Goal: Navigation & Orientation: Find specific page/section

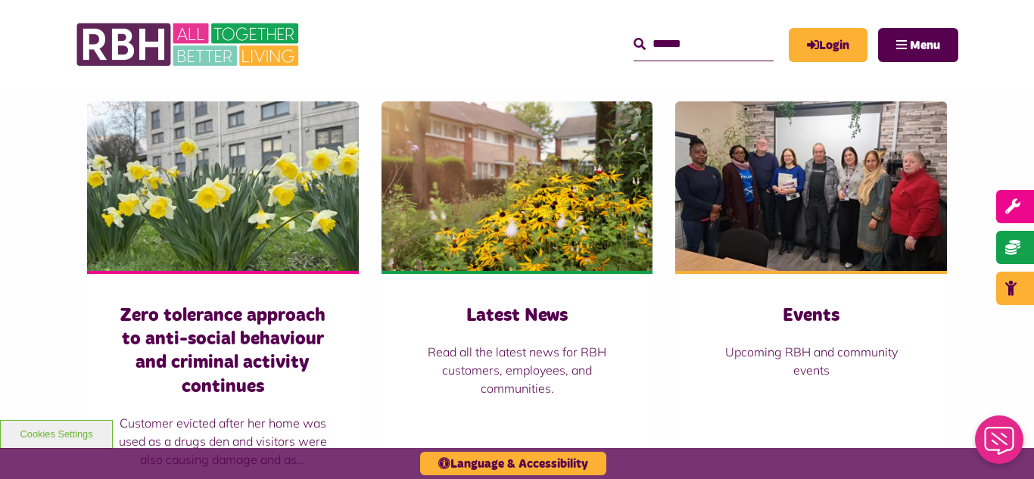
scroll to position [1090, 0]
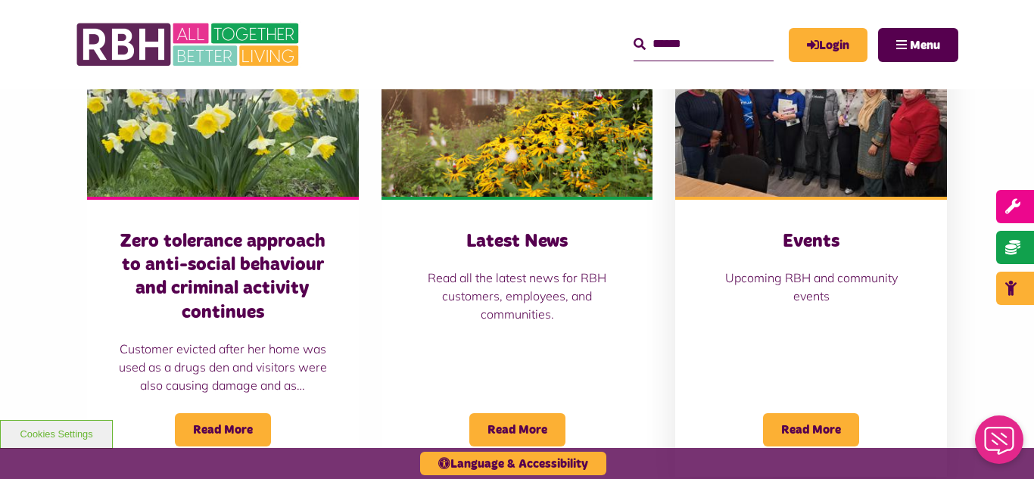
click at [763, 165] on img at bounding box center [811, 111] width 272 height 169
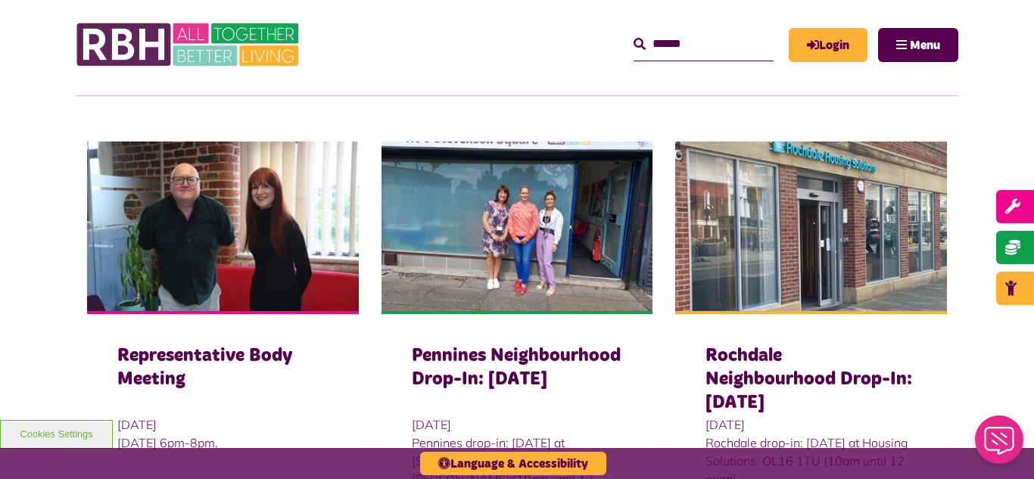
scroll to position [454, 0]
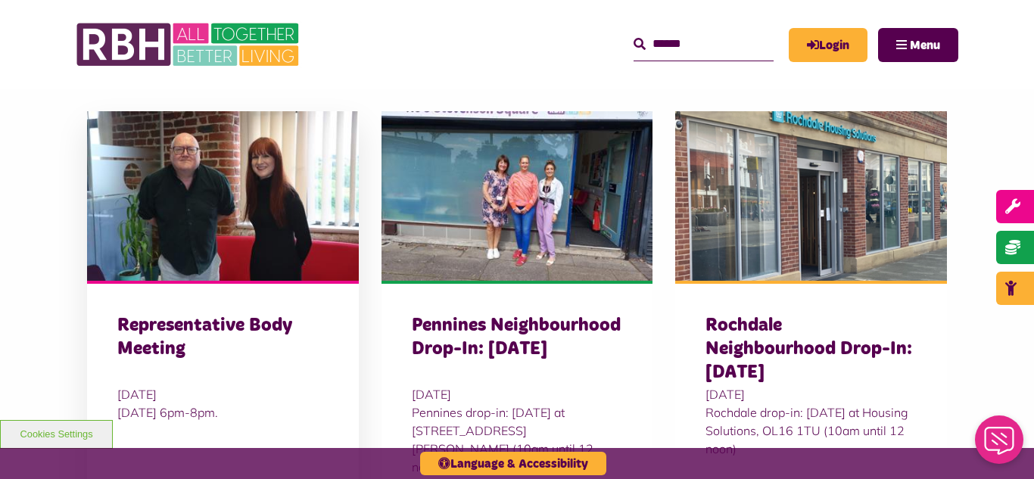
click at [141, 260] on img at bounding box center [223, 195] width 272 height 169
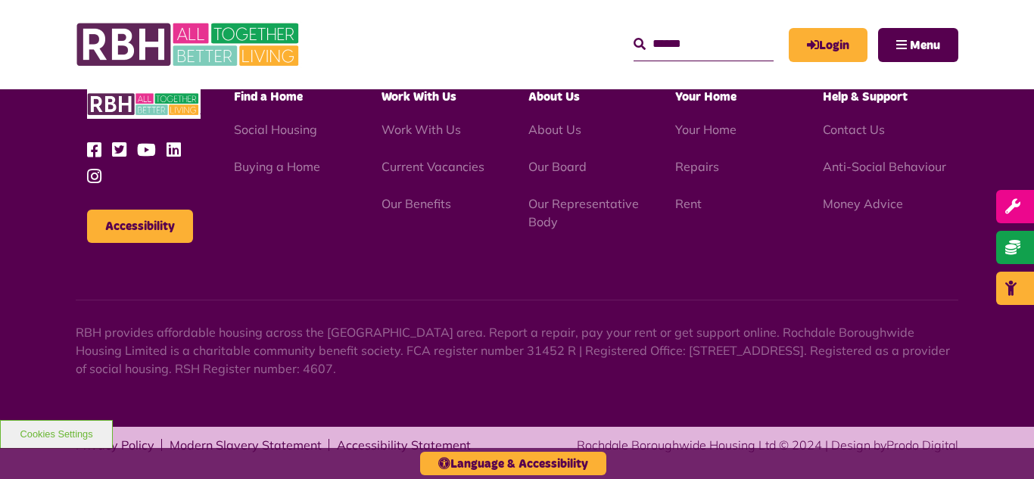
scroll to position [710, 0]
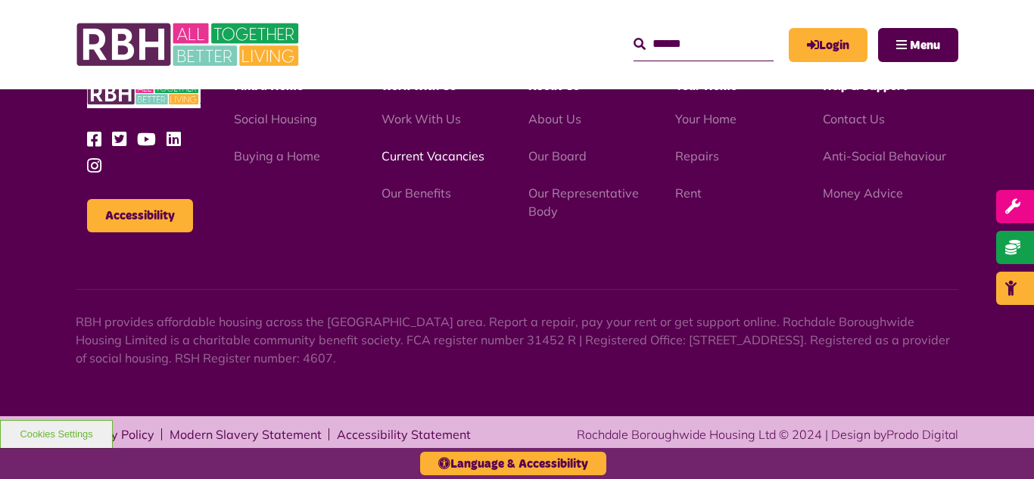
click at [425, 157] on link "Current Vacancies" at bounding box center [432, 155] width 103 height 15
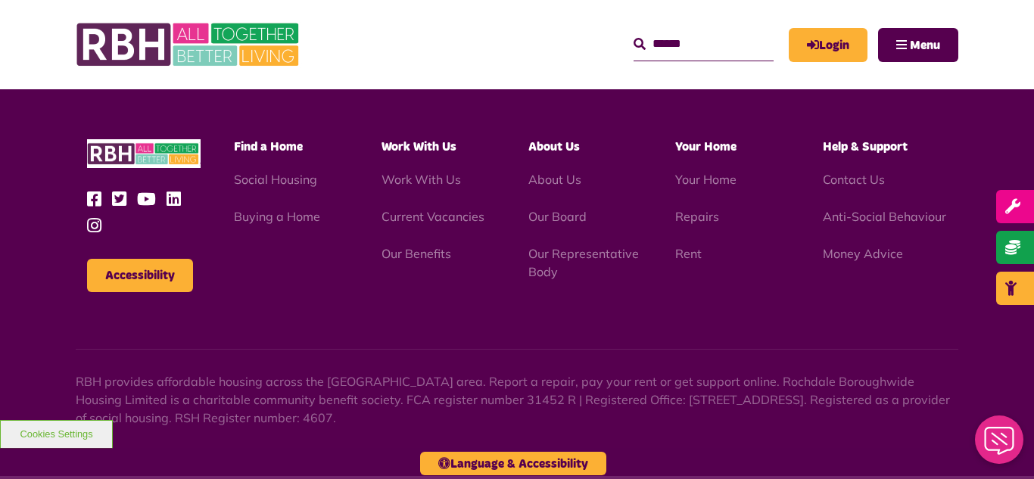
scroll to position [1825, 0]
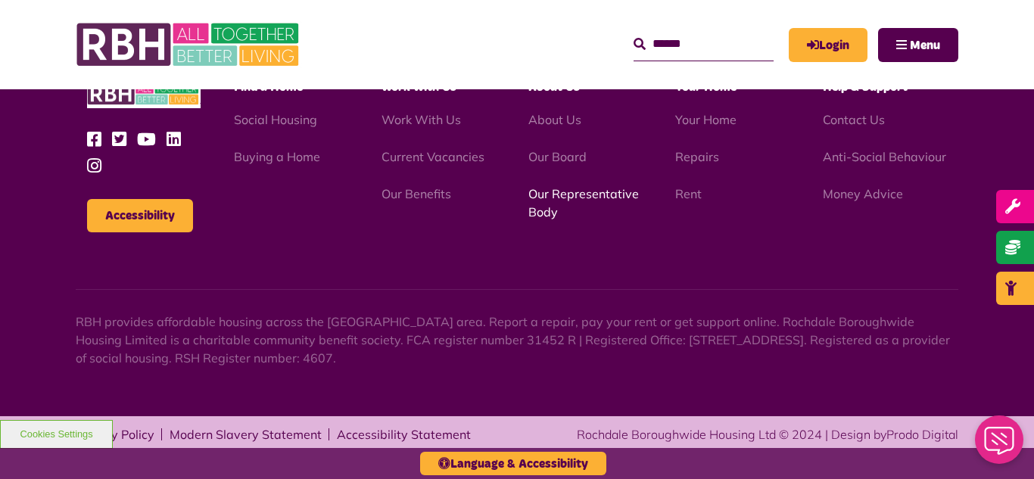
click at [554, 196] on link "Our Representative Body" at bounding box center [583, 202] width 110 height 33
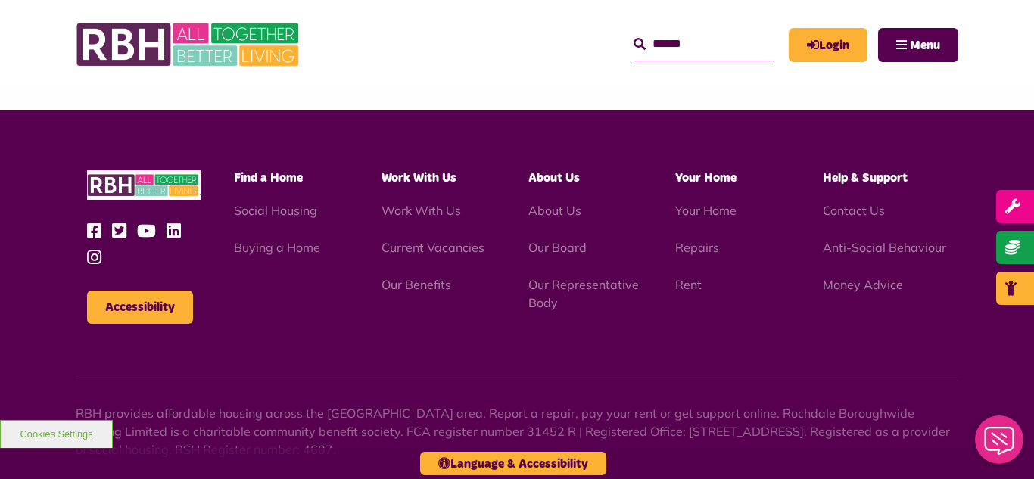
scroll to position [4393, 0]
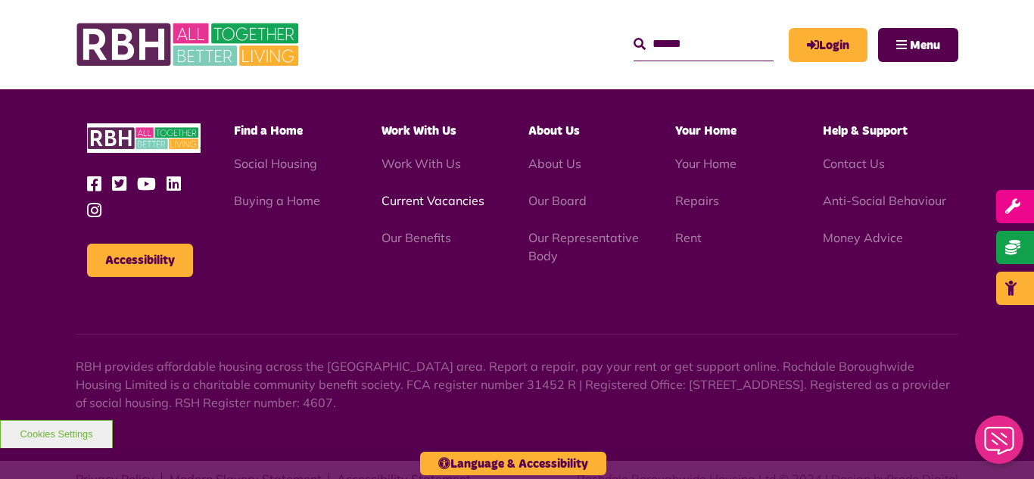
click at [415, 193] on link "Current Vacancies" at bounding box center [432, 200] width 103 height 15
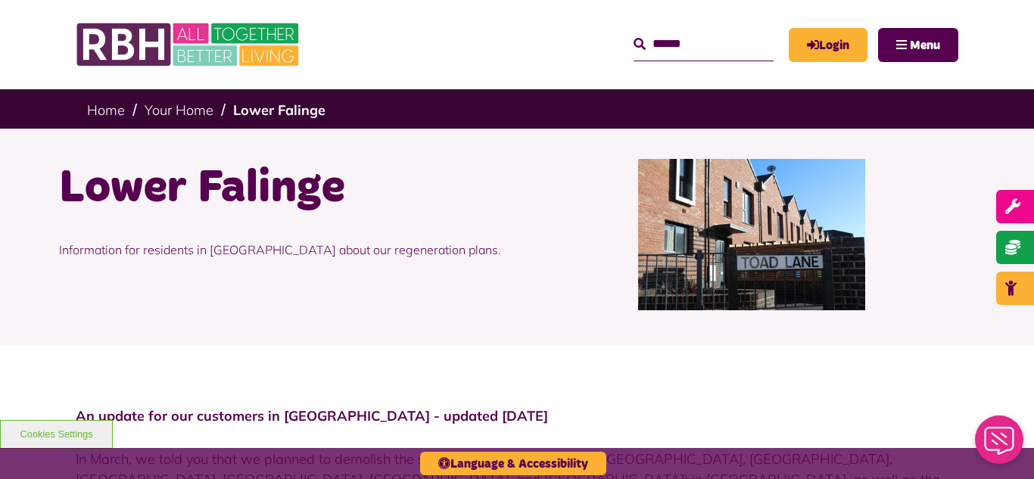
click at [17, 266] on div "Lower Falinge Information for residents in Lower Falinge about our regeneration…" at bounding box center [517, 237] width 1034 height 216
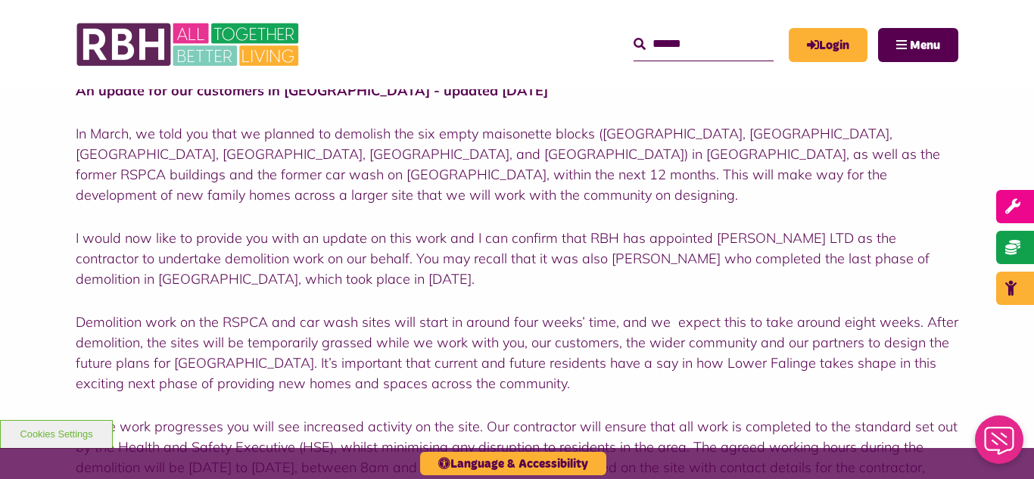
scroll to position [333, 0]
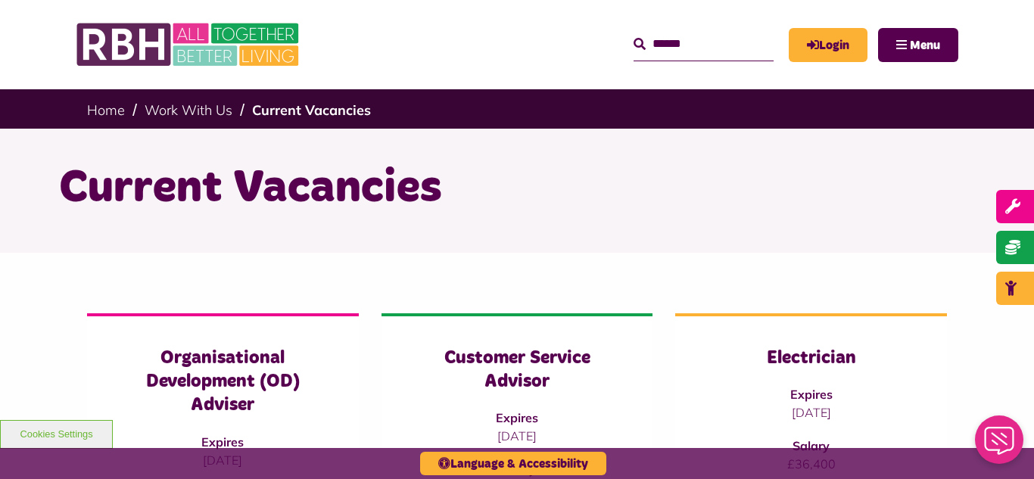
click at [34, 236] on div "Current Vacancies" at bounding box center [517, 191] width 1034 height 124
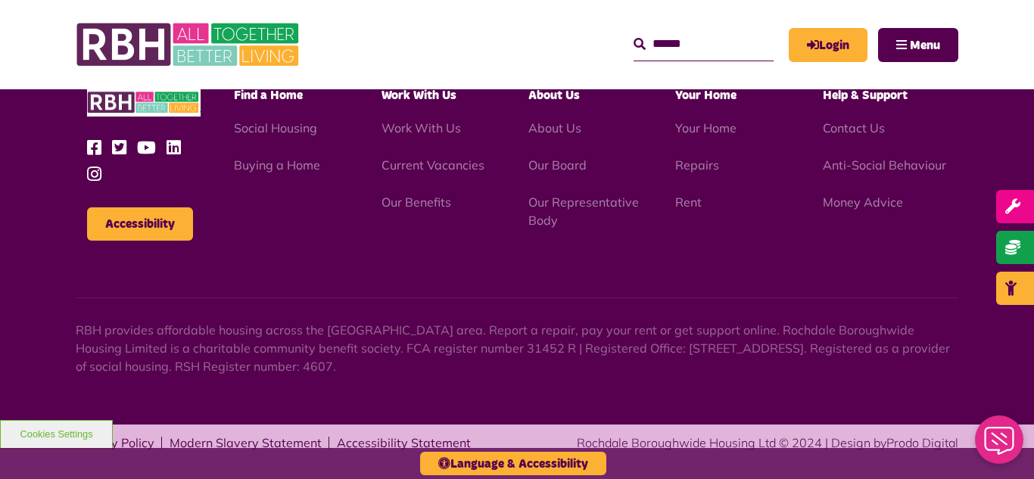
scroll to position [1825, 0]
